Goal: Answer question/provide support: Share knowledge or assist other users

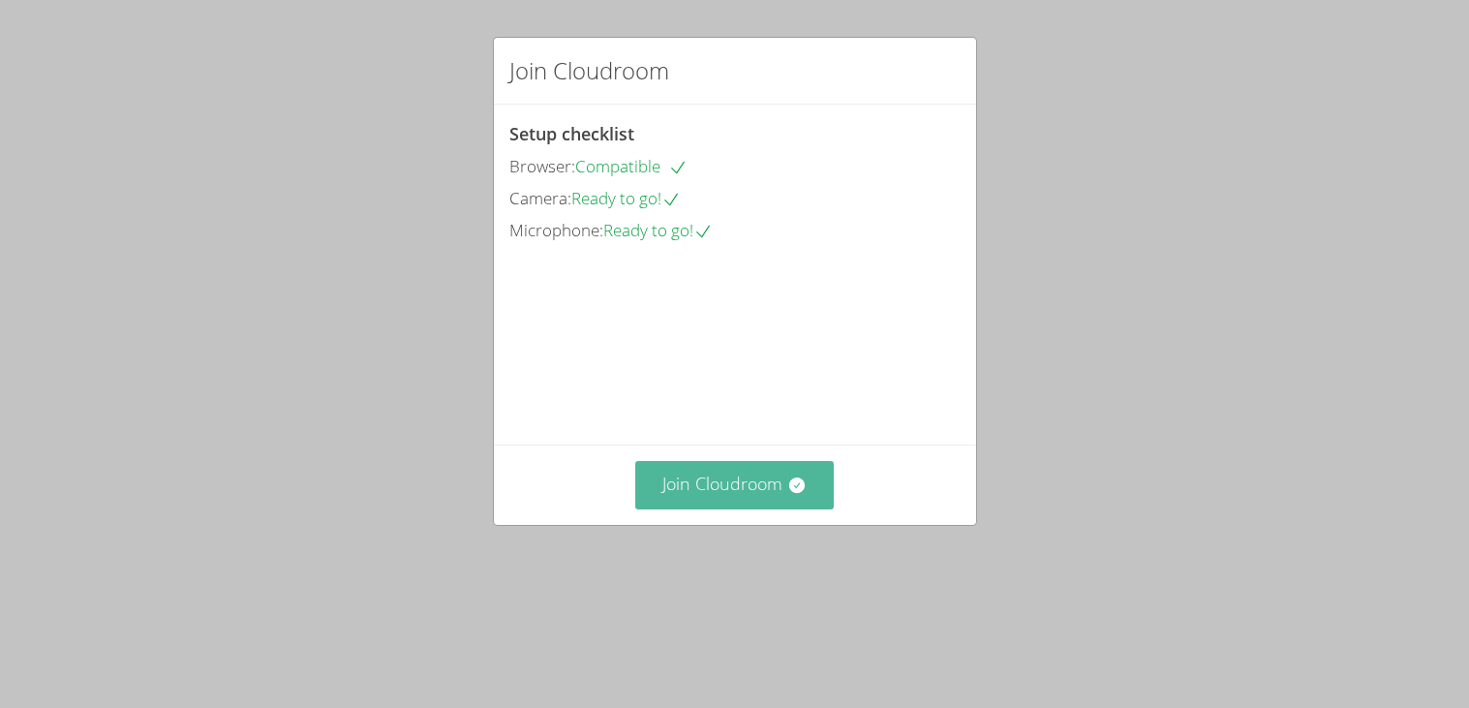
click at [782, 509] on button "Join Cloudroom" at bounding box center [734, 484] width 199 height 47
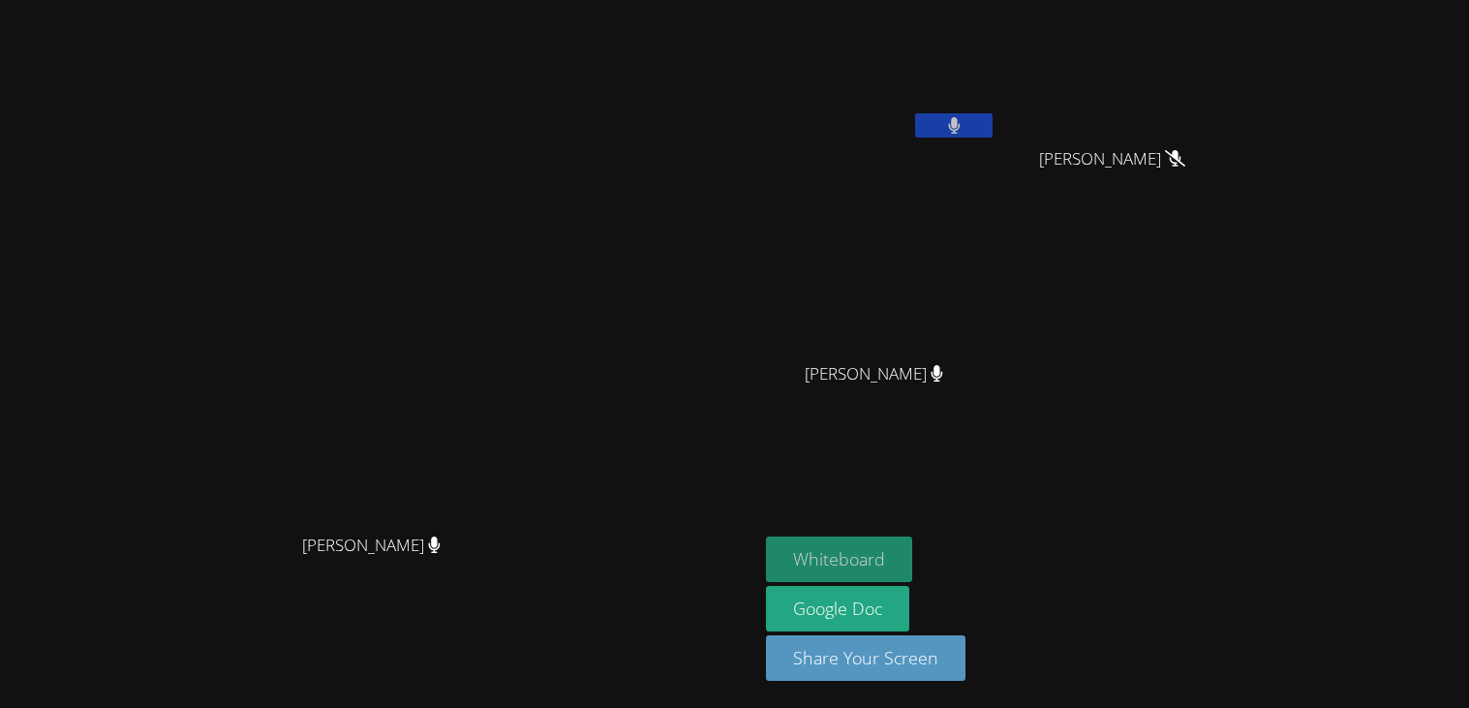
click at [912, 550] on button "Whiteboard" at bounding box center [839, 560] width 146 height 46
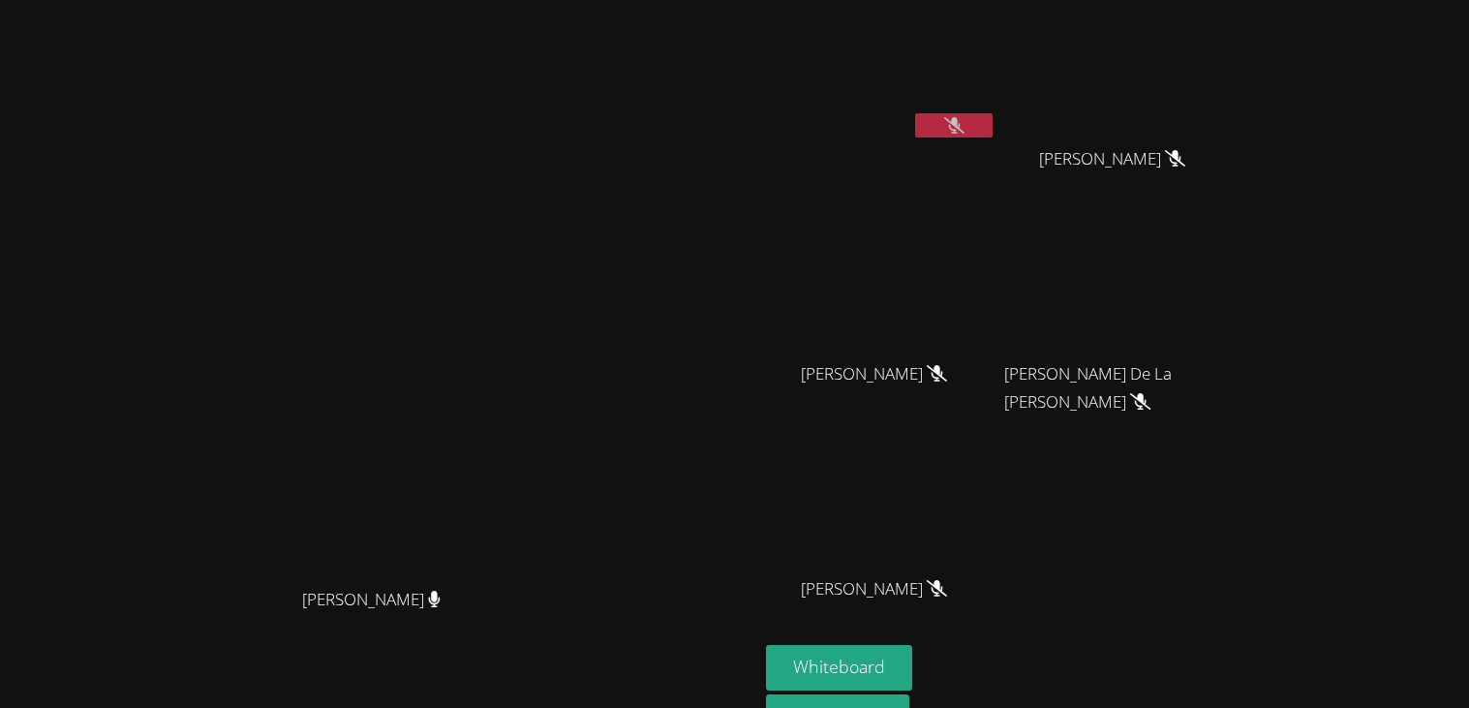
click at [766, 645] on button "Whiteboard" at bounding box center [839, 668] width 146 height 46
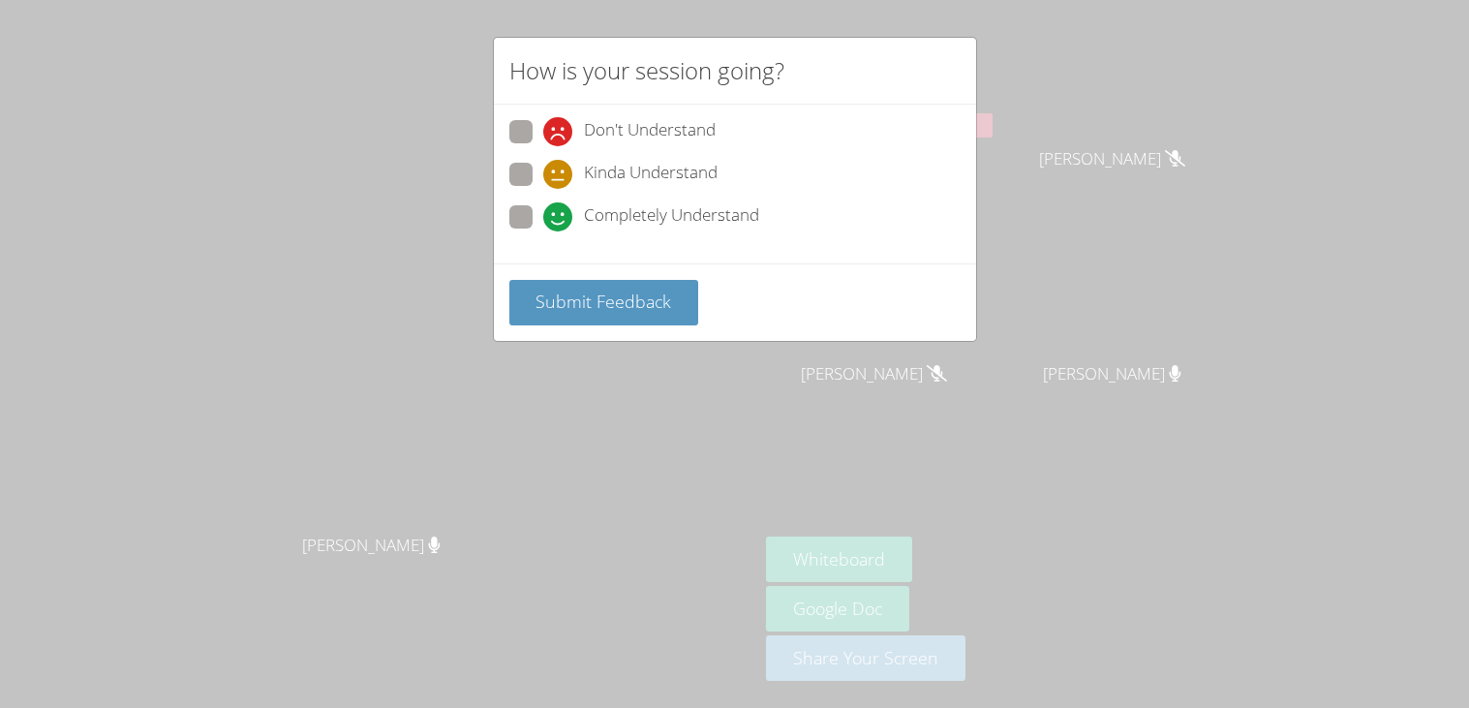
click at [543, 231] on span at bounding box center [543, 231] width 0 height 0
click at [543, 222] on input "Completely Understand" at bounding box center [551, 213] width 16 height 16
radio input "true"
click at [583, 290] on span "Submit Feedback" at bounding box center [604, 301] width 136 height 23
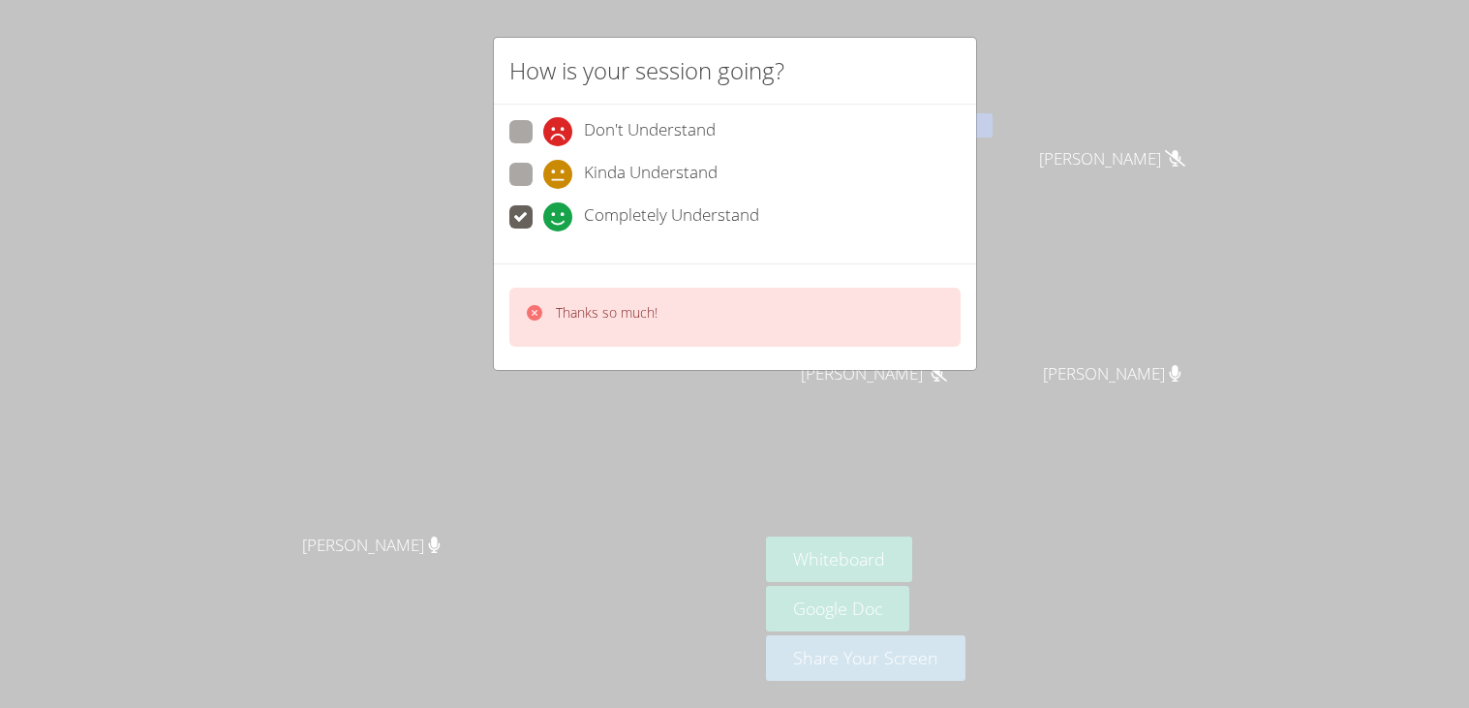
click at [725, 289] on div "Thanks so much!" at bounding box center [734, 317] width 451 height 59
